Goal: Purchase product/service

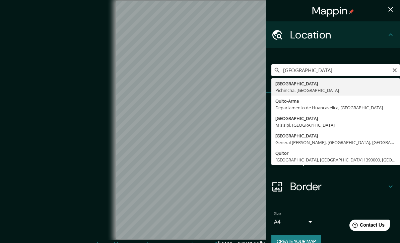
type input "[GEOGRAPHIC_DATA], [GEOGRAPHIC_DATA], [GEOGRAPHIC_DATA]"
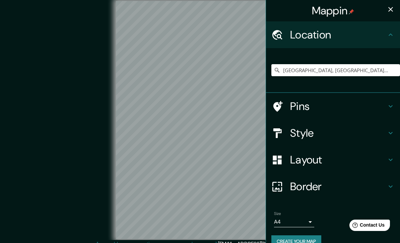
click at [329, 137] on h4 "Style" at bounding box center [338, 133] width 96 height 13
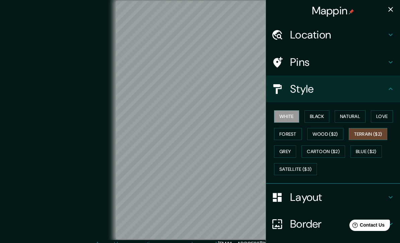
click at [376, 132] on button "Terrain ($2)" at bounding box center [368, 134] width 39 height 12
click at [369, 148] on button "Blue ($2)" at bounding box center [365, 152] width 31 height 12
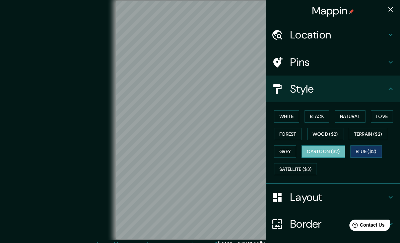
click at [337, 153] on button "Cartoon ($2)" at bounding box center [323, 152] width 44 height 12
click at [296, 150] on button "Grey" at bounding box center [285, 152] width 22 height 12
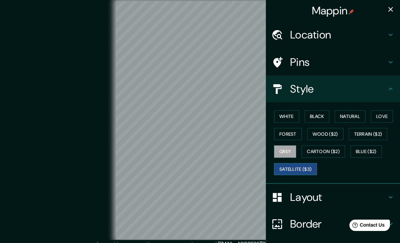
click at [298, 163] on button "Satellite ($3)" at bounding box center [295, 169] width 43 height 12
click at [320, 134] on button "Wood ($2)" at bounding box center [325, 134] width 36 height 12
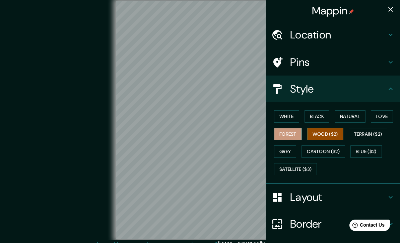
click at [297, 132] on button "Forest" at bounding box center [288, 134] width 28 height 12
click at [371, 111] on div "White Black Natural Love Forest Wood ($2) Terrain ($2) Grey Cartoon ($2) Blue (…" at bounding box center [335, 143] width 129 height 70
click at [378, 115] on button "Love" at bounding box center [382, 116] width 22 height 12
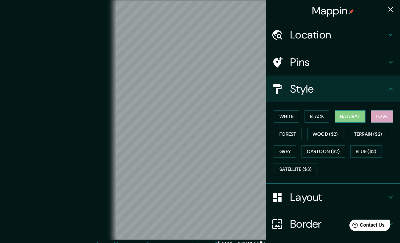
click at [352, 118] on button "Natural" at bounding box center [349, 116] width 31 height 12
click at [321, 117] on button "Black" at bounding box center [316, 116] width 25 height 12
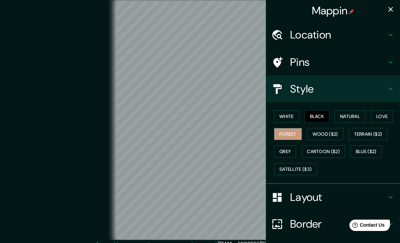
click at [295, 133] on button "Forest" at bounding box center [288, 134] width 28 height 12
